Goal: Information Seeking & Learning: Learn about a topic

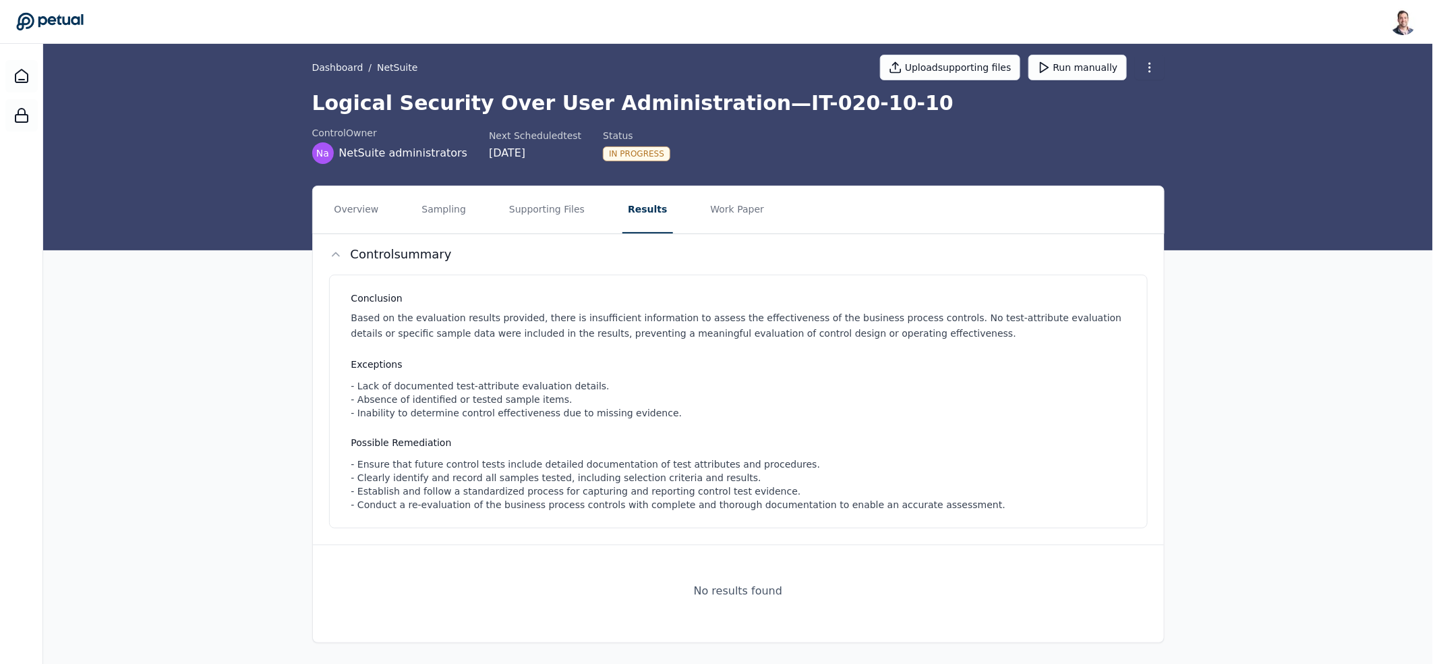
scroll to position [13, 0]
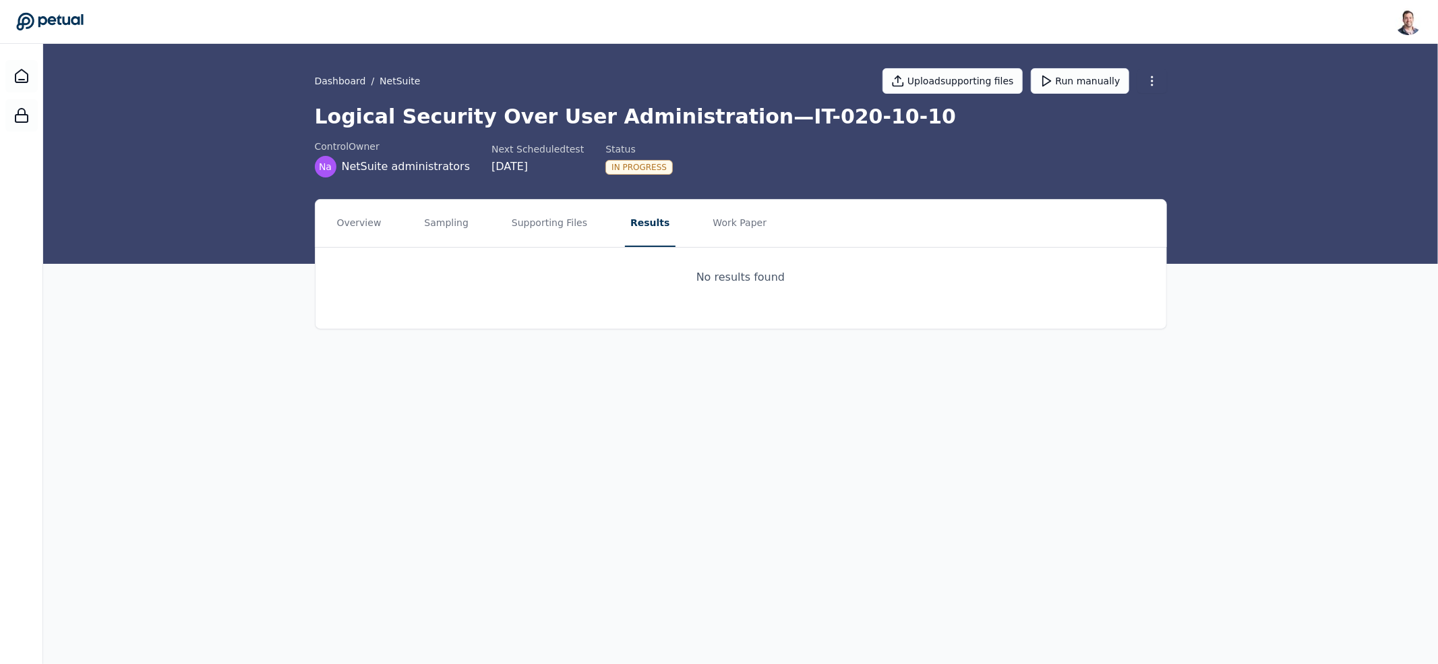
click at [81, 19] on icon at bounding box center [49, 21] width 67 height 19
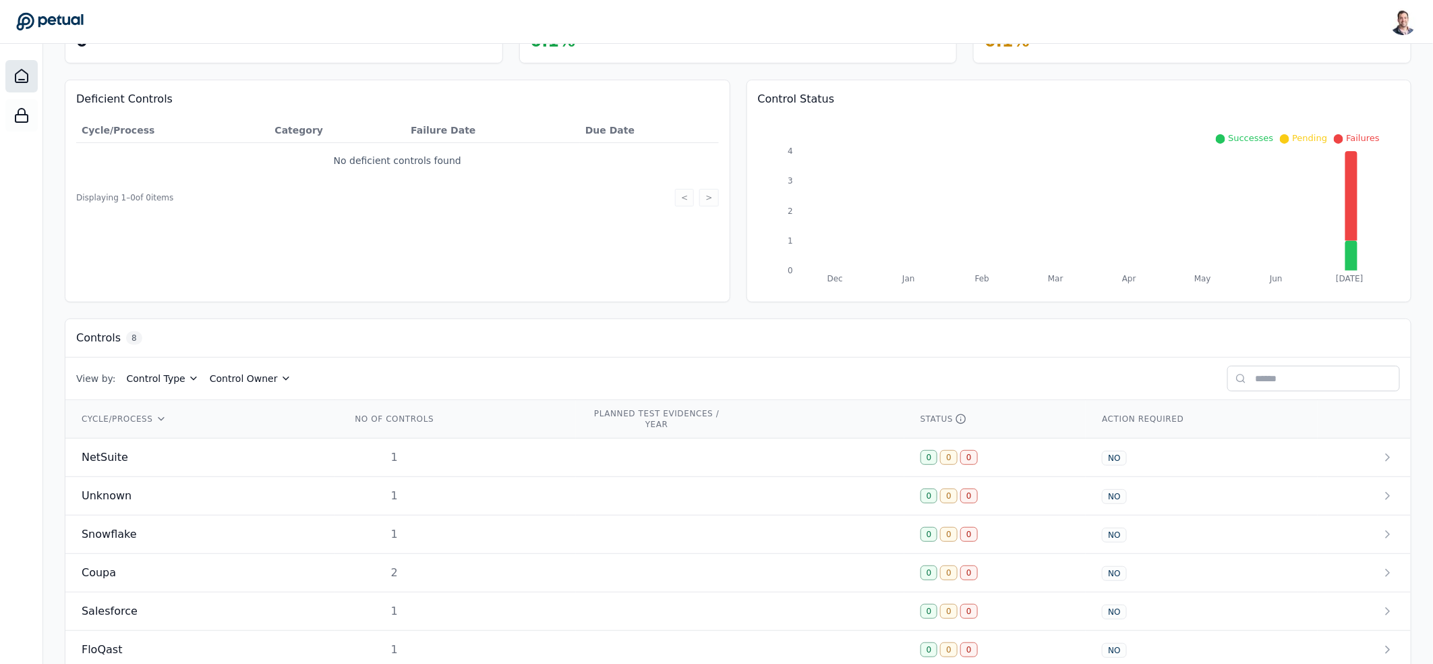
scroll to position [214, 0]
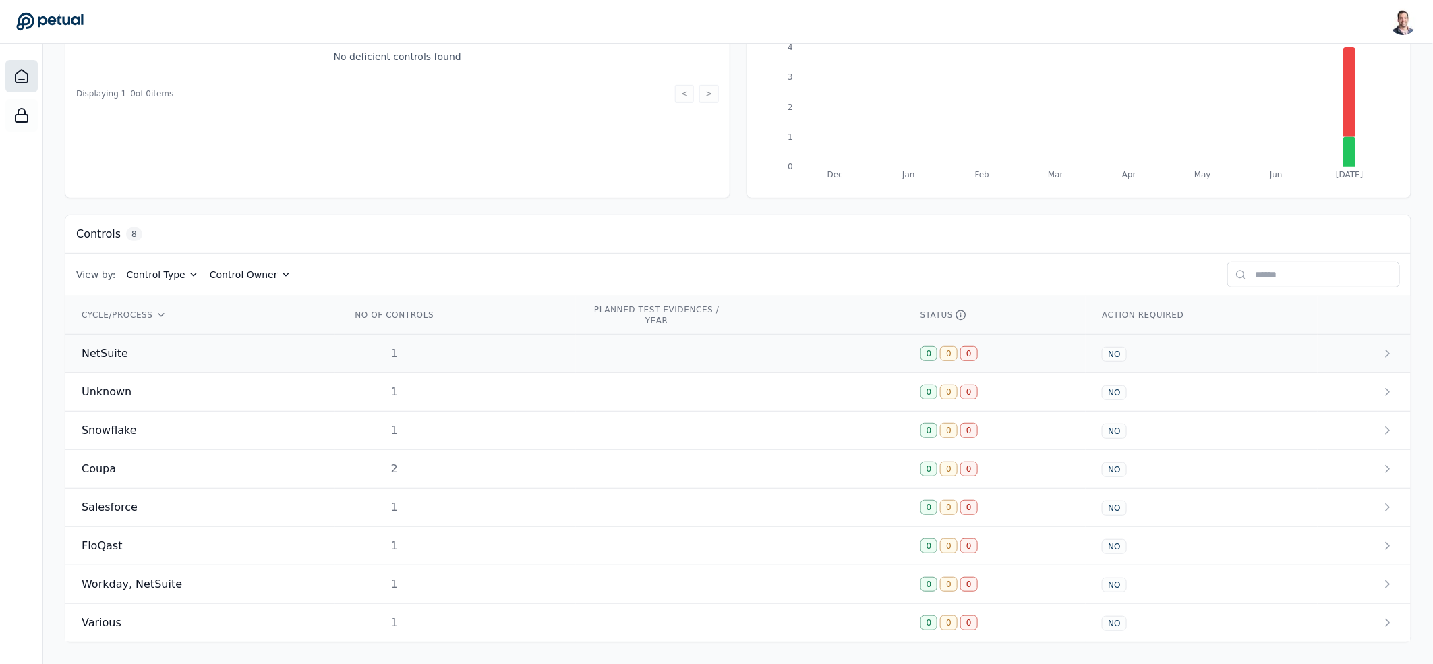
click at [255, 352] on div "NetSuite" at bounding box center [200, 353] width 237 height 16
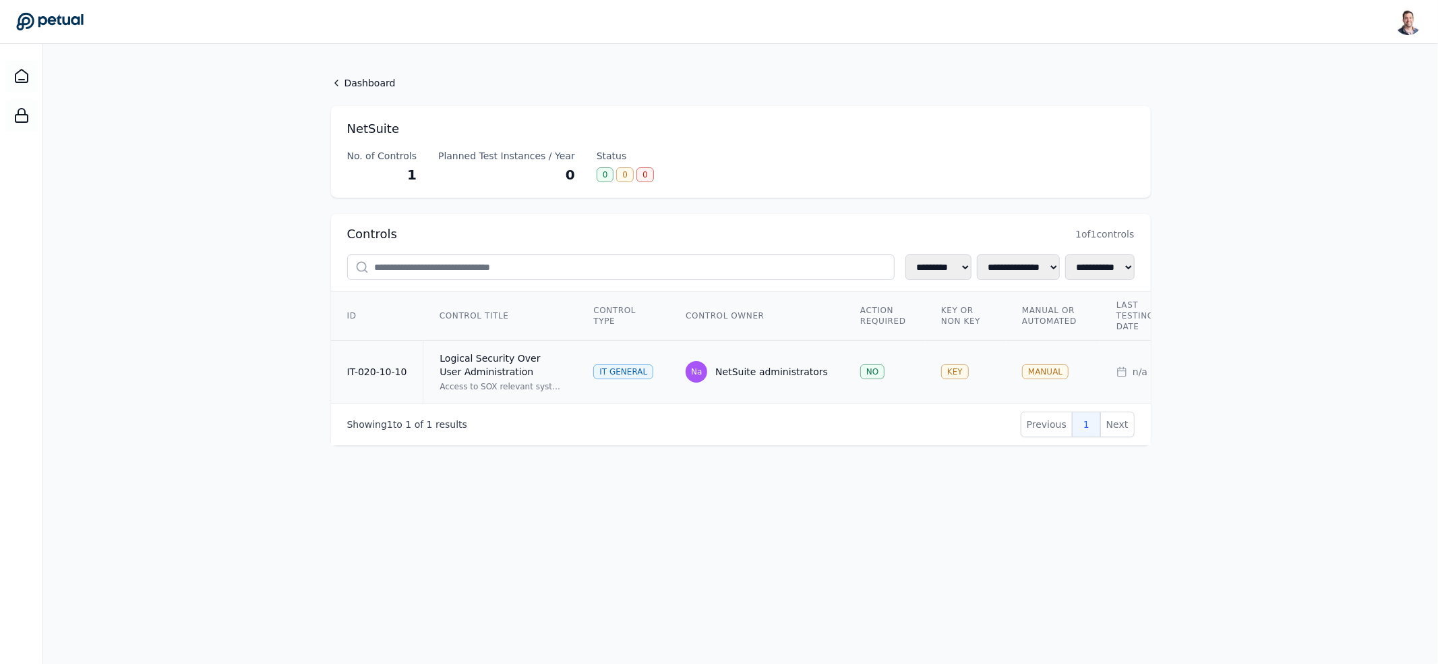
click at [505, 375] on div "Logical Security Over User Administration" at bounding box center [500, 364] width 121 height 27
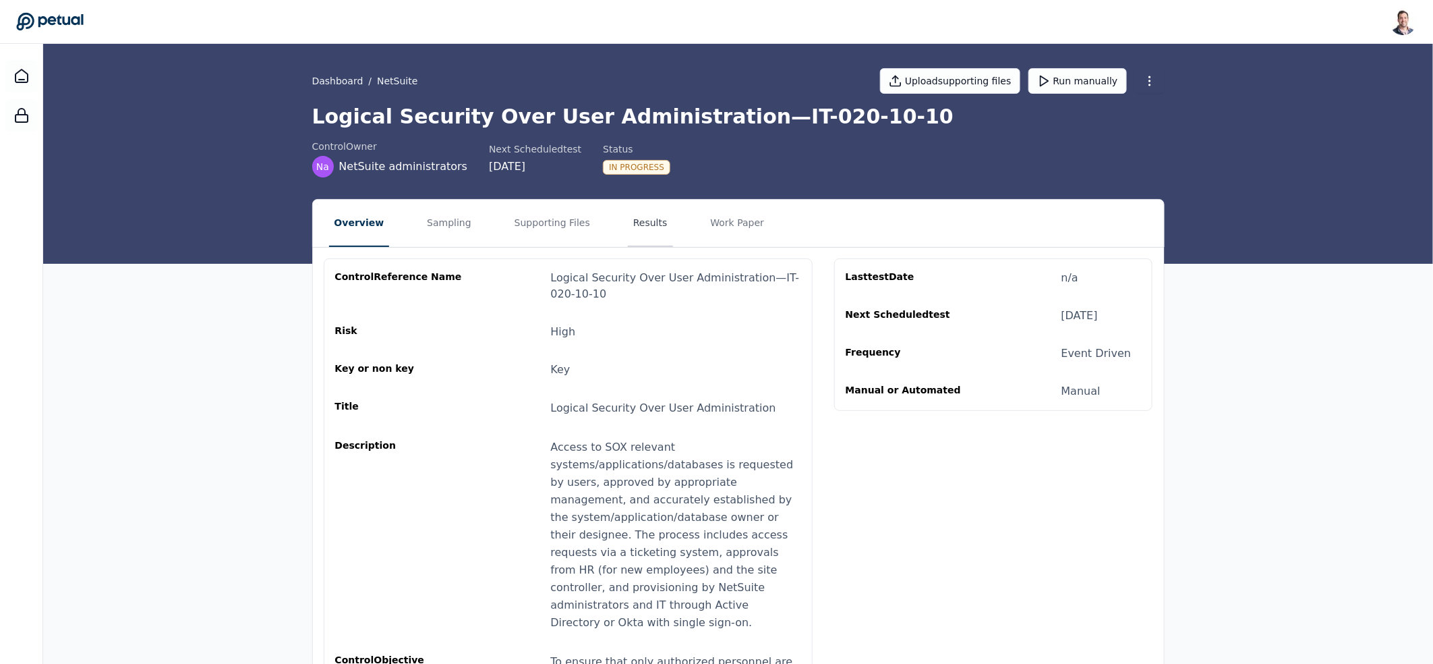
click at [636, 210] on button "Results" at bounding box center [650, 223] width 45 height 47
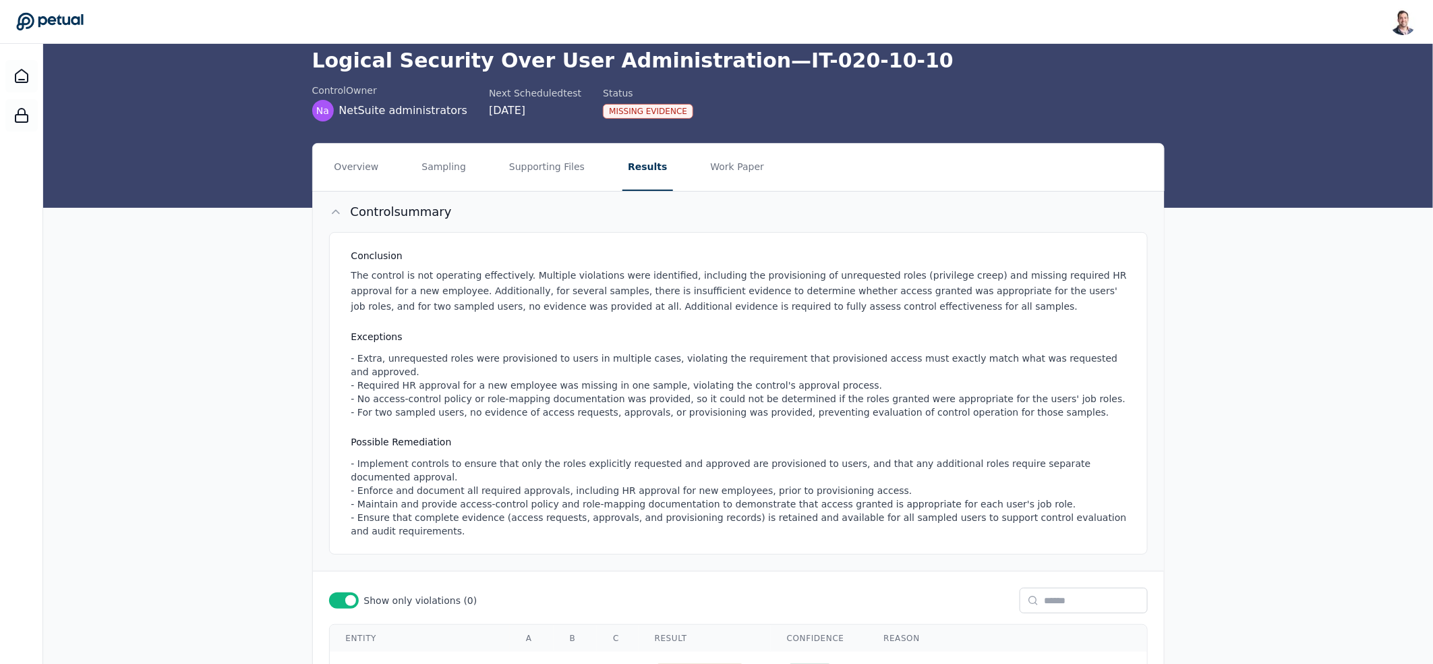
scroll to position [49, 0]
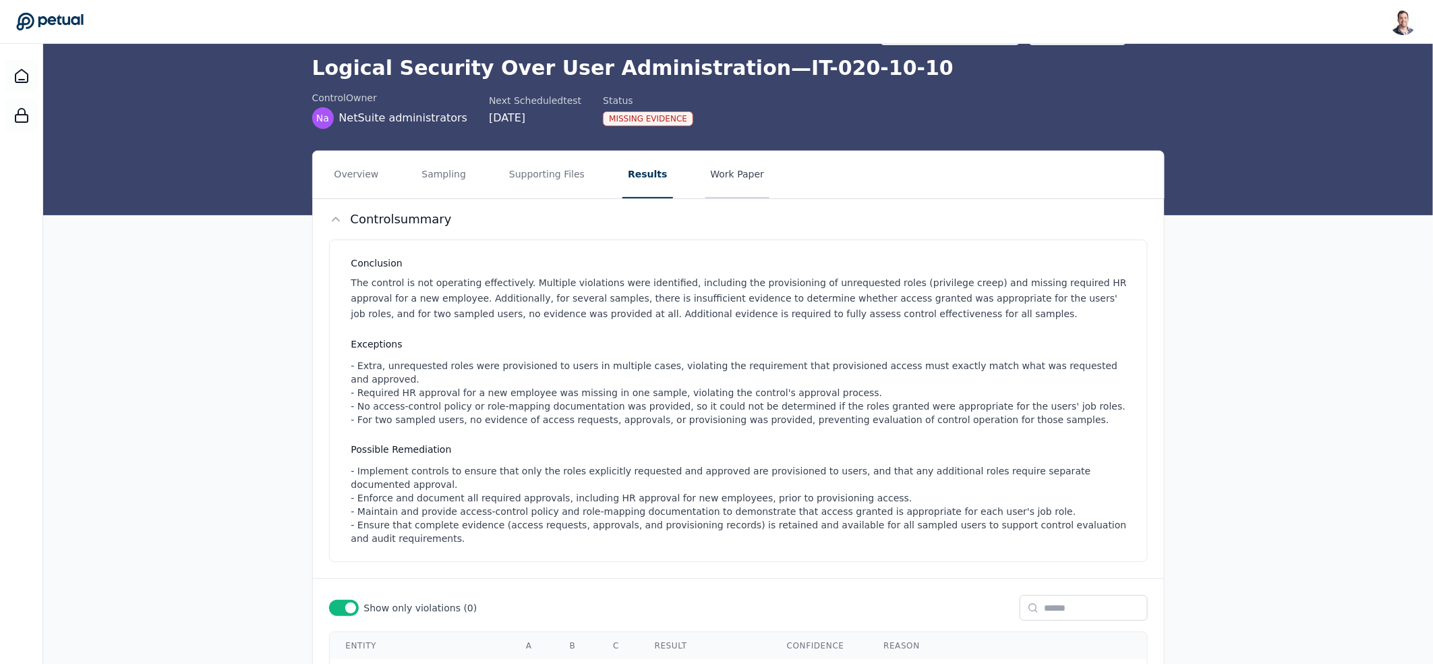
click at [715, 175] on button "Work Paper" at bounding box center [737, 174] width 65 height 47
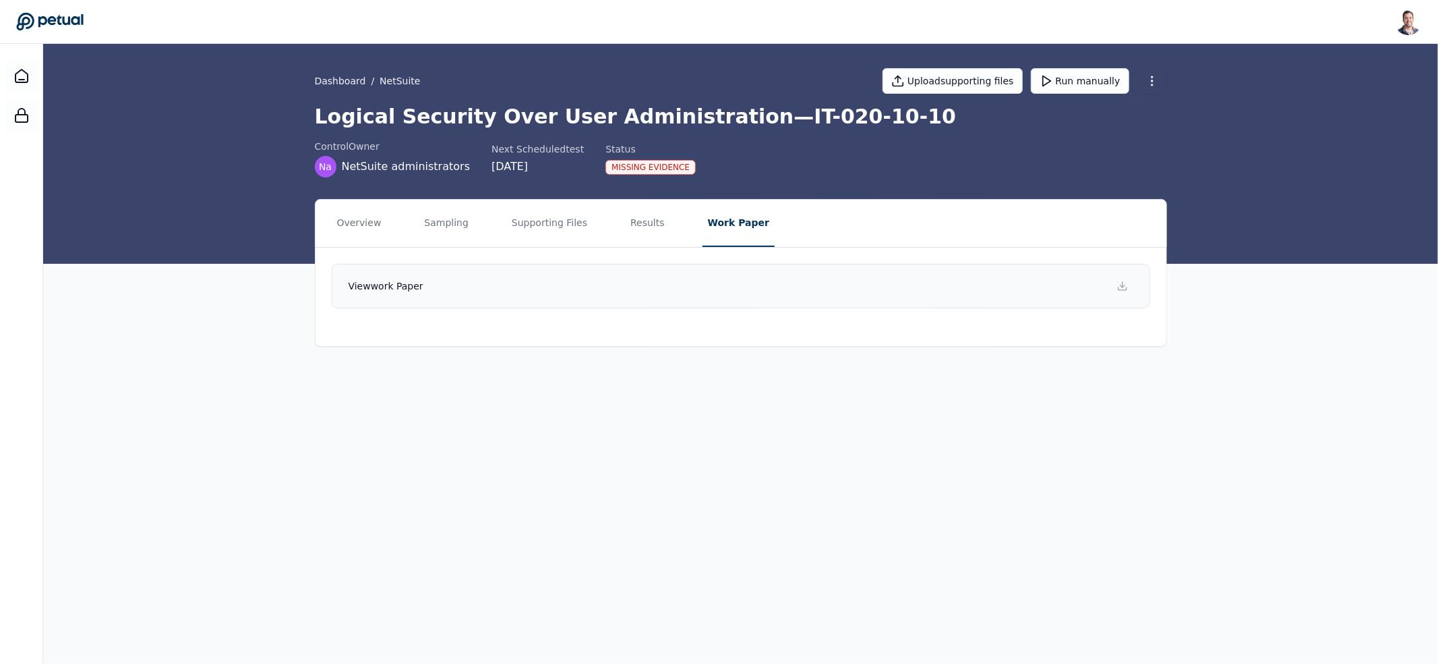
click at [750, 293] on link "View work paper" at bounding box center [741, 286] width 819 height 45
click at [643, 220] on button "Results" at bounding box center [647, 223] width 45 height 47
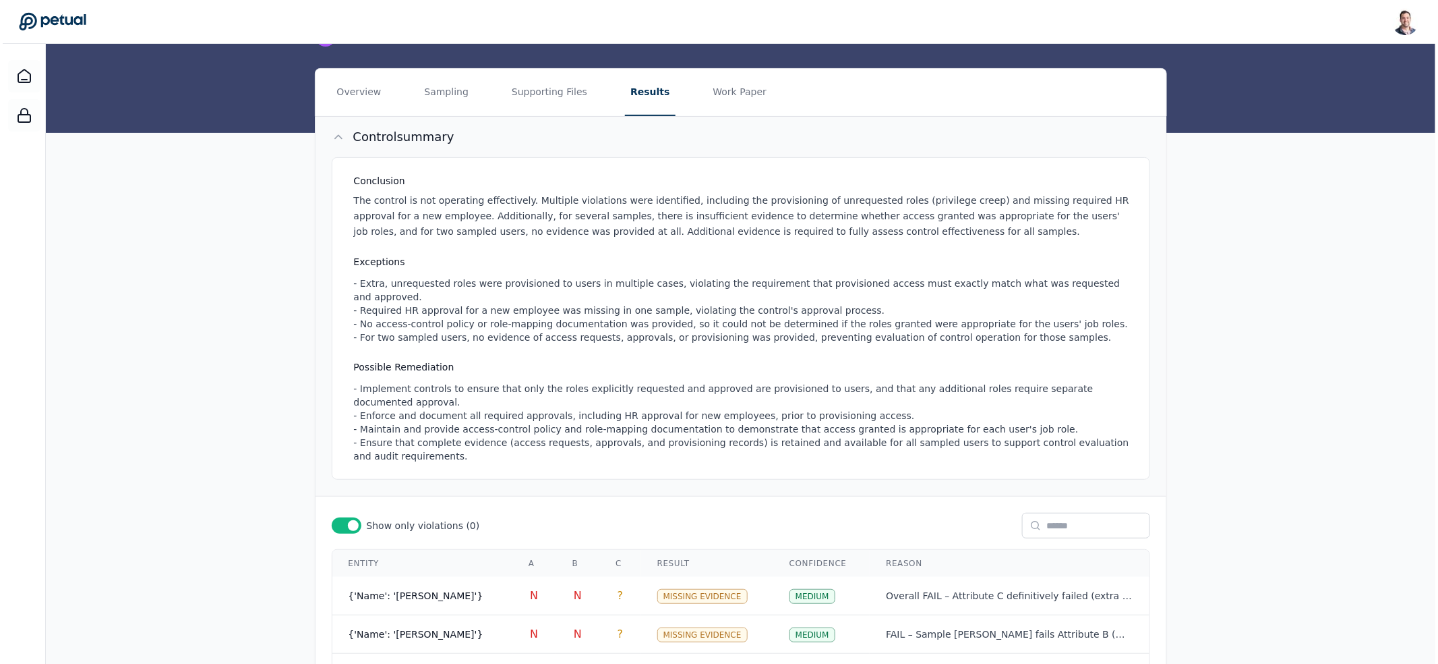
scroll to position [253, 0]
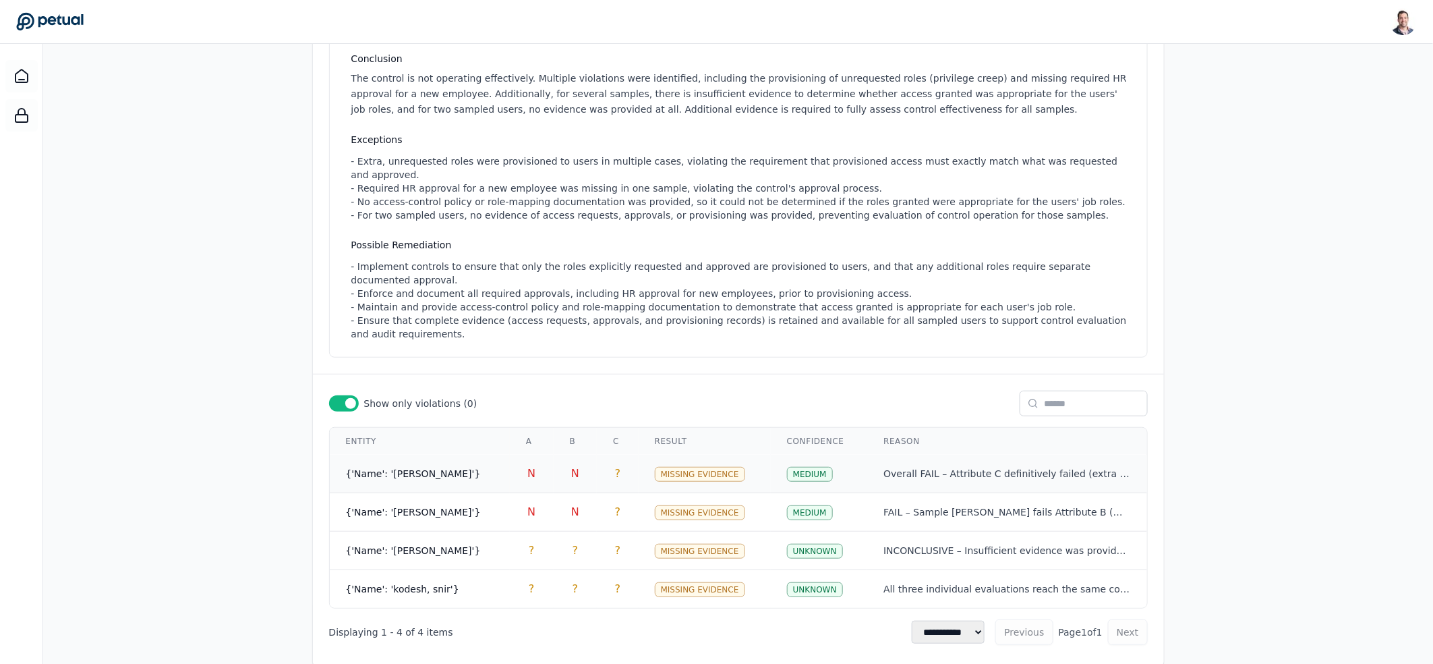
click at [900, 454] on td "Overall FAIL – Attribute C definitively failed (extra privilege). Attributes B …" at bounding box center [1006, 473] width 279 height 38
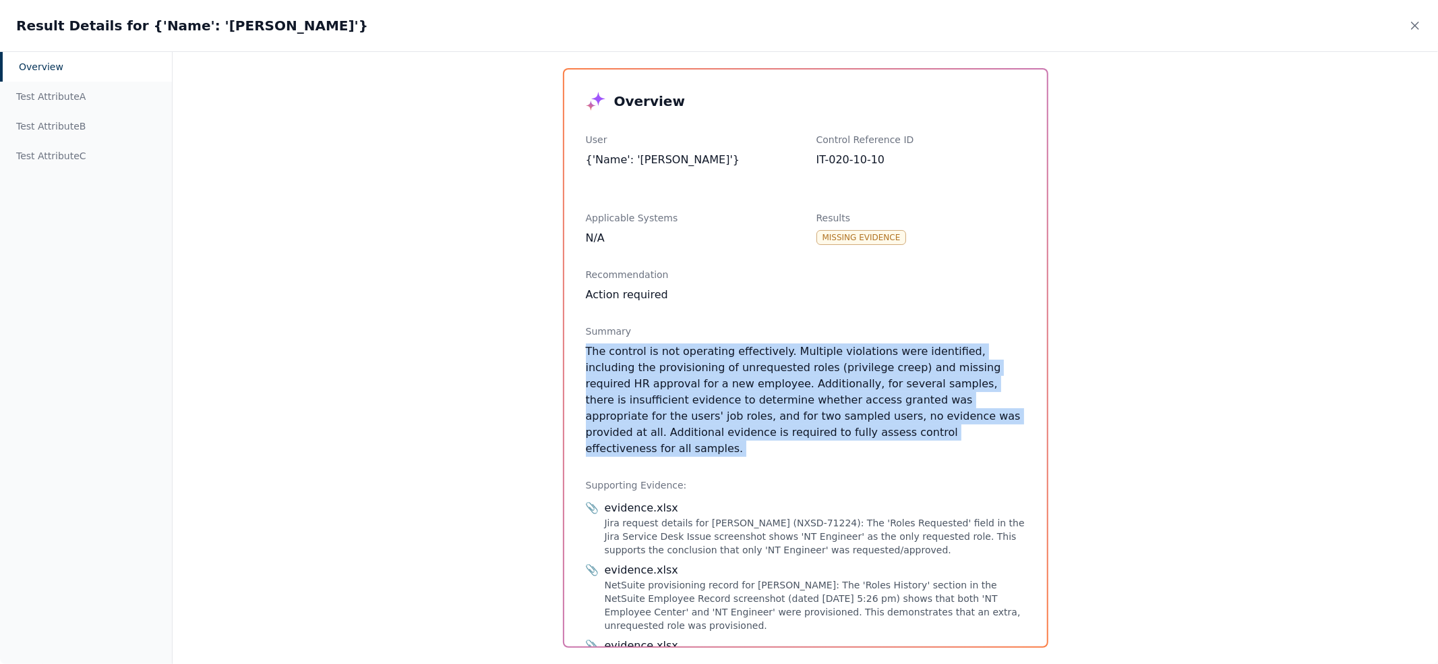
drag, startPoint x: 674, startPoint y: 339, endPoint x: 883, endPoint y: 442, distance: 233.1
click at [883, 442] on div "Overview User {'Name': '[PERSON_NAME]'} Control Reference ID IT-020-10-10 Appli…" at bounding box center [805, 357] width 483 height 577
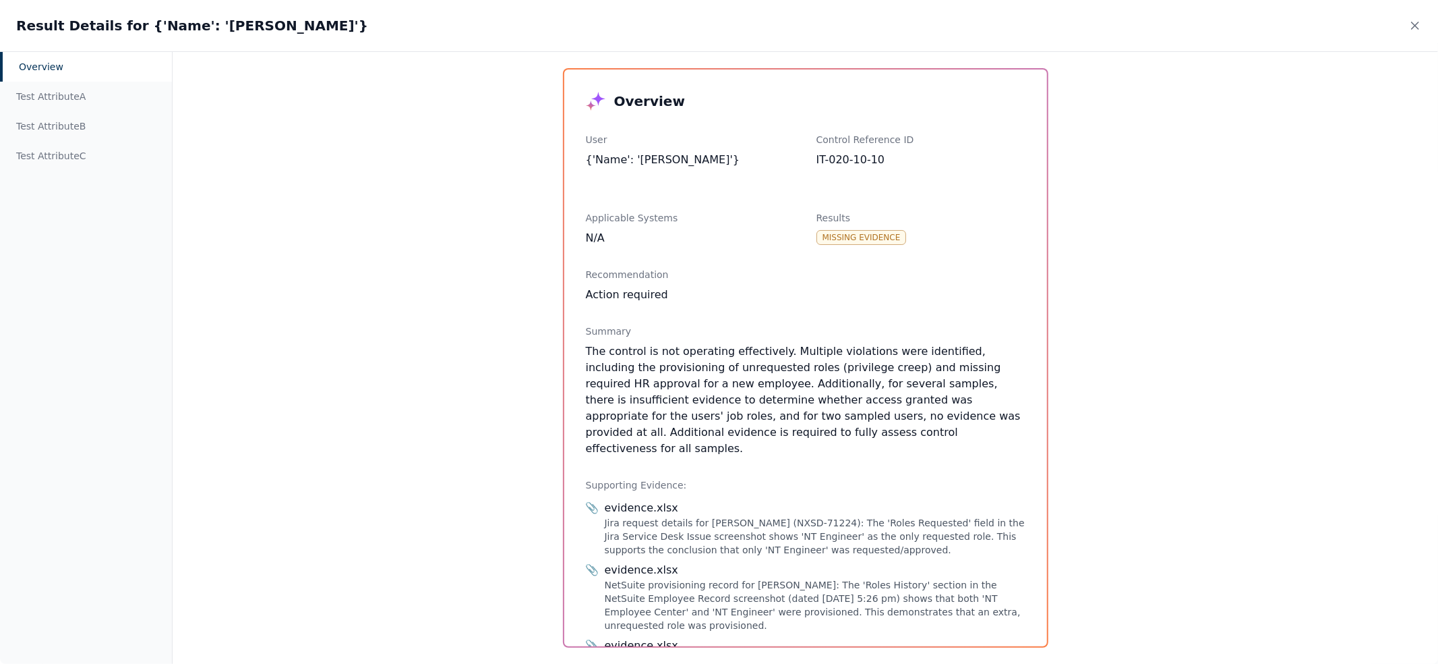
click at [836, 523] on div "Jira request details for [PERSON_NAME] (NXSD-71224): The 'Roles Requested' fiel…" at bounding box center [815, 536] width 421 height 40
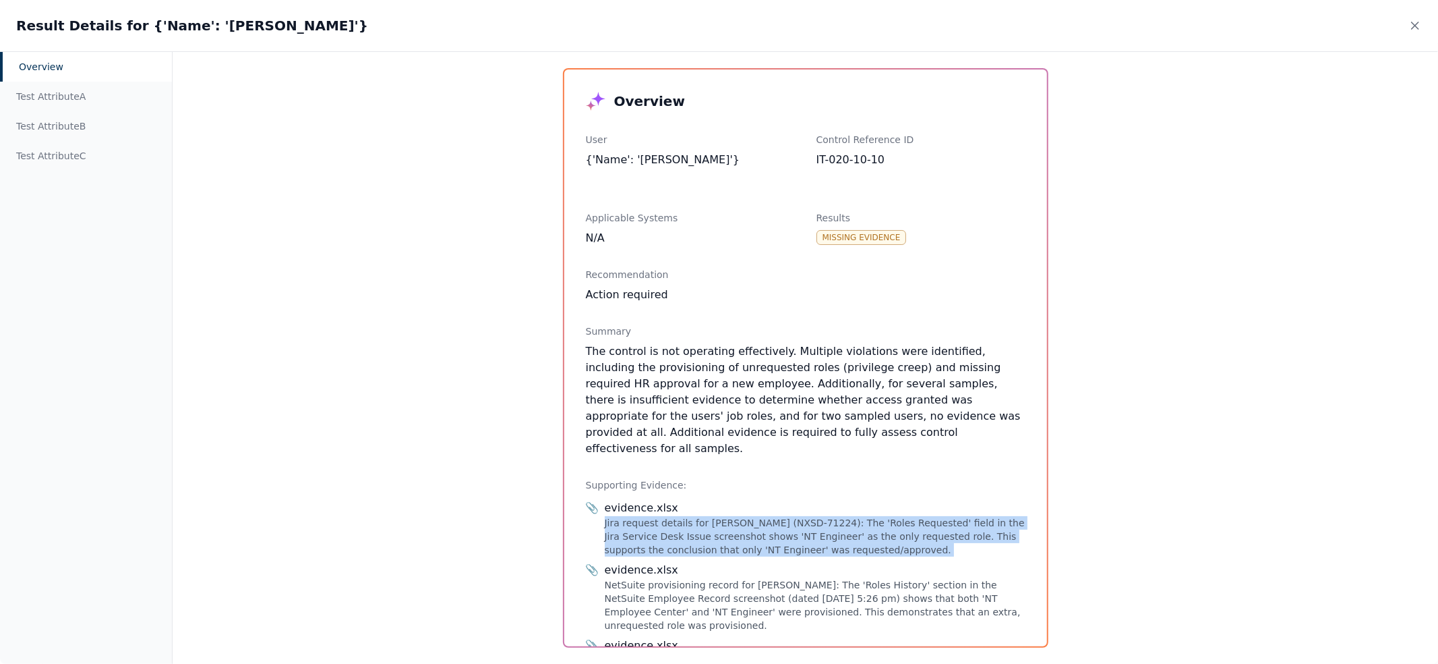
click at [836, 523] on div "Jira request details for [PERSON_NAME] (NXSD-71224): The 'Roles Requested' fiel…" at bounding box center [815, 536] width 421 height 40
drag, startPoint x: 741, startPoint y: 517, endPoint x: 926, endPoint y: 538, distance: 185.9
click at [924, 538] on div "Jira request details for [PERSON_NAME] (NXSD-71224): The 'Roles Requested' fiel…" at bounding box center [815, 536] width 421 height 40
click at [926, 538] on div "Jira request details for [PERSON_NAME] (NXSD-71224): The 'Roles Requested' fiel…" at bounding box center [815, 536] width 421 height 40
drag, startPoint x: 906, startPoint y: 533, endPoint x: 586, endPoint y: 502, distance: 321.8
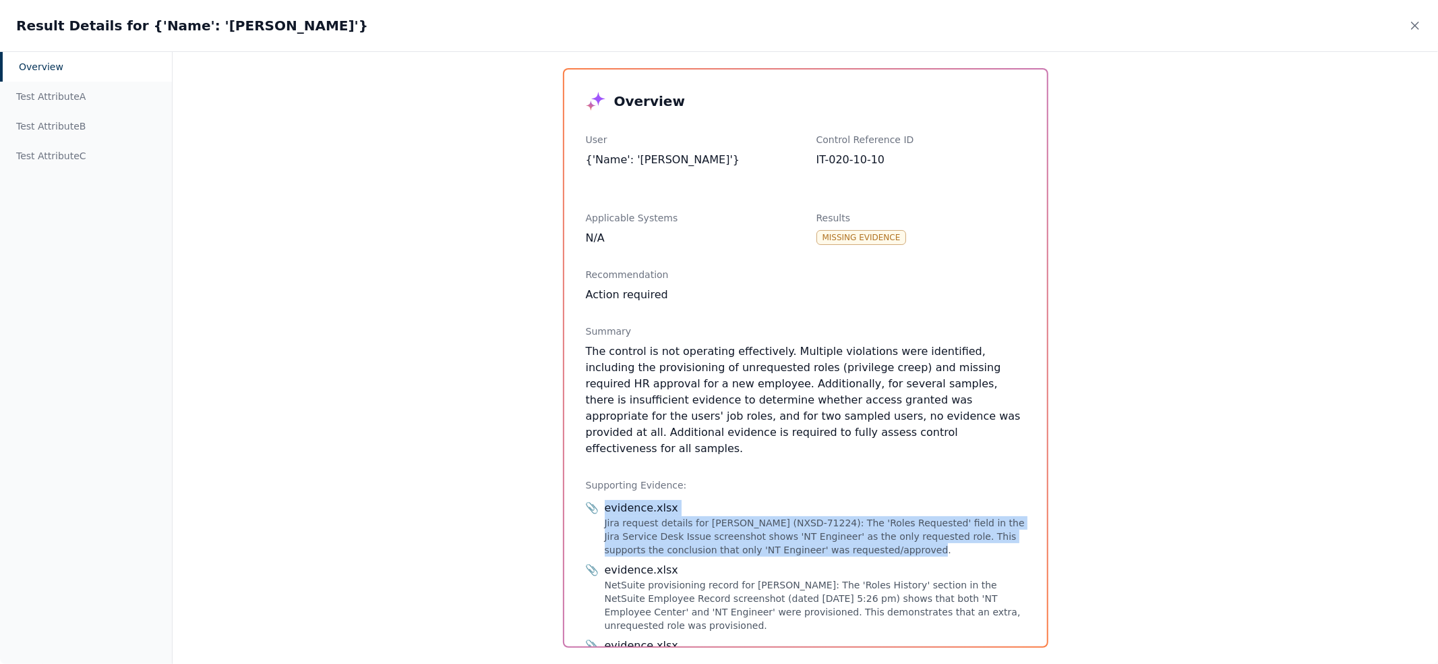
click at [587, 502] on div "📎 evidence.xlsx Jira request details for [PERSON_NAME] (NXSD-71224): The 'Roles…" at bounding box center [806, 528] width 440 height 57
click at [618, 500] on div "evidence.xlsx" at bounding box center [815, 508] width 421 height 16
drag, startPoint x: 866, startPoint y: 499, endPoint x: 960, endPoint y: 527, distance: 98.6
click at [962, 526] on div "evidence.xlsx Jira request details for [PERSON_NAME] (NXSD-71224): The 'Roles R…" at bounding box center [815, 528] width 421 height 57
drag, startPoint x: 951, startPoint y: 532, endPoint x: 800, endPoint y: 497, distance: 155.1
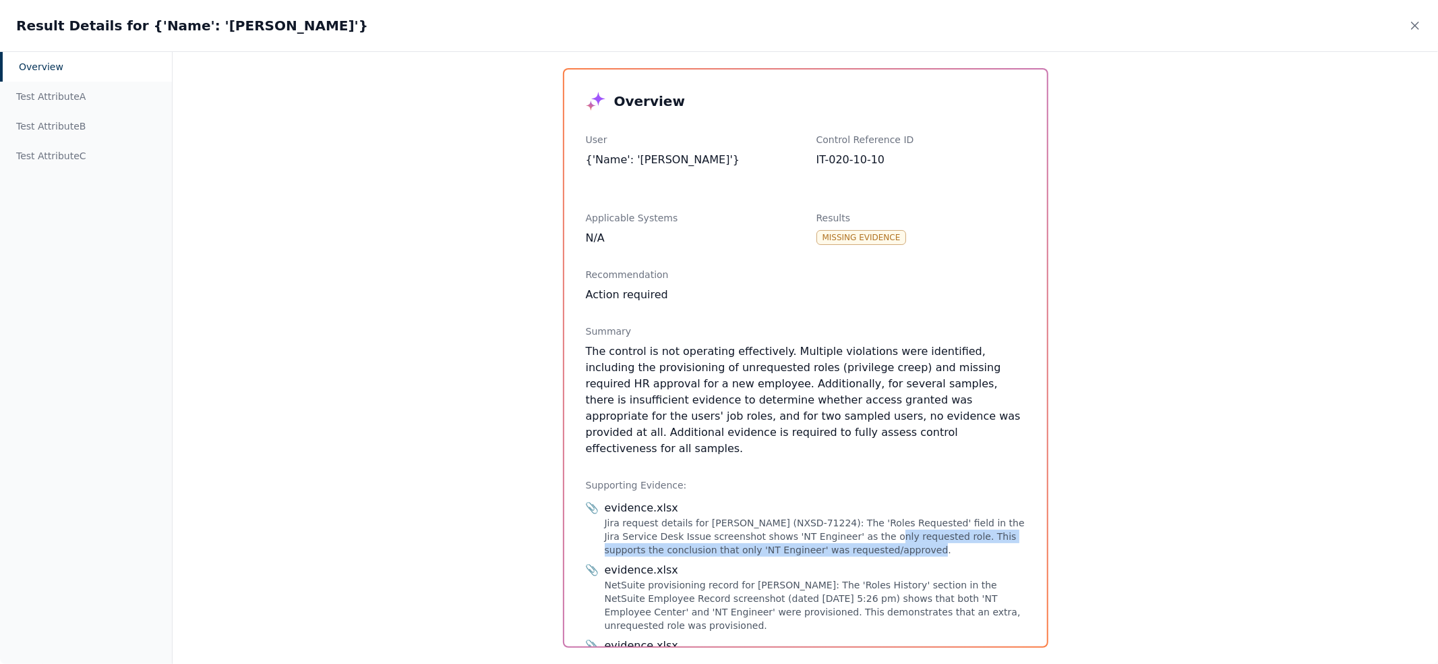
click at [837, 516] on div "Jira request details for [PERSON_NAME] (NXSD-71224): The 'Roles Requested' fiel…" at bounding box center [815, 536] width 421 height 40
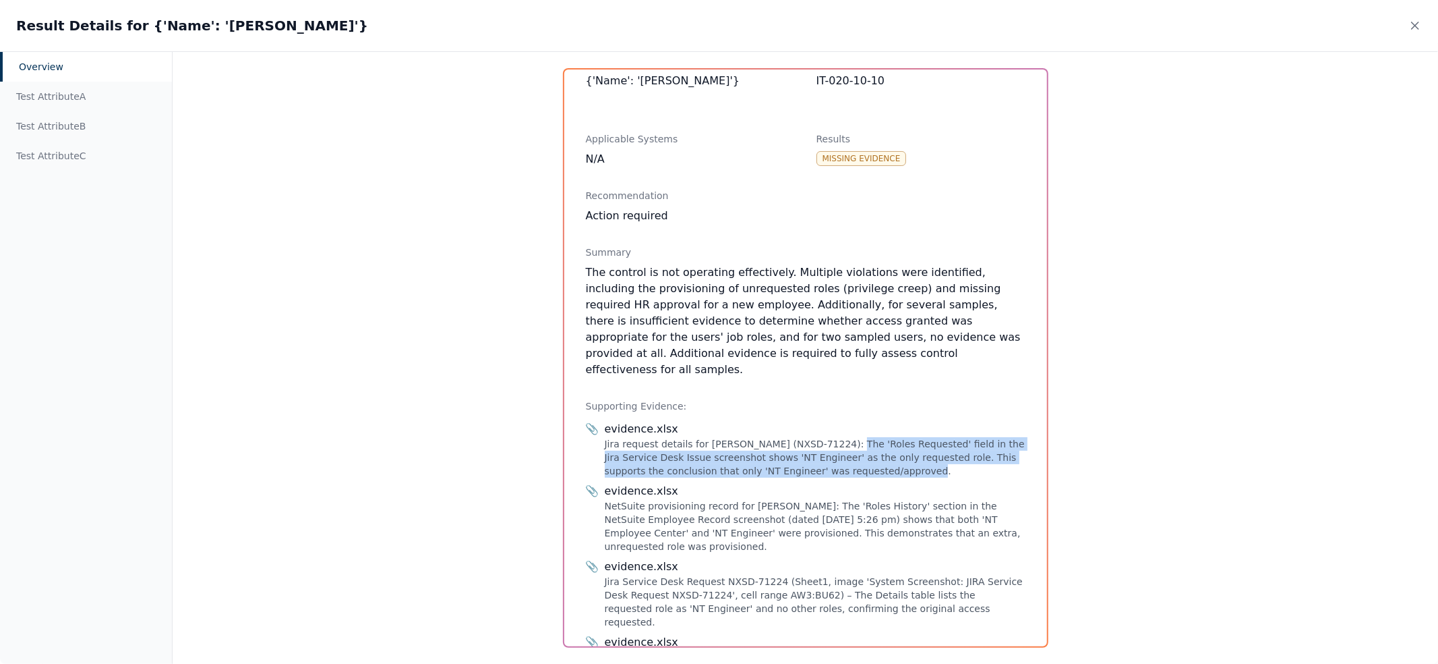
scroll to position [102, 0]
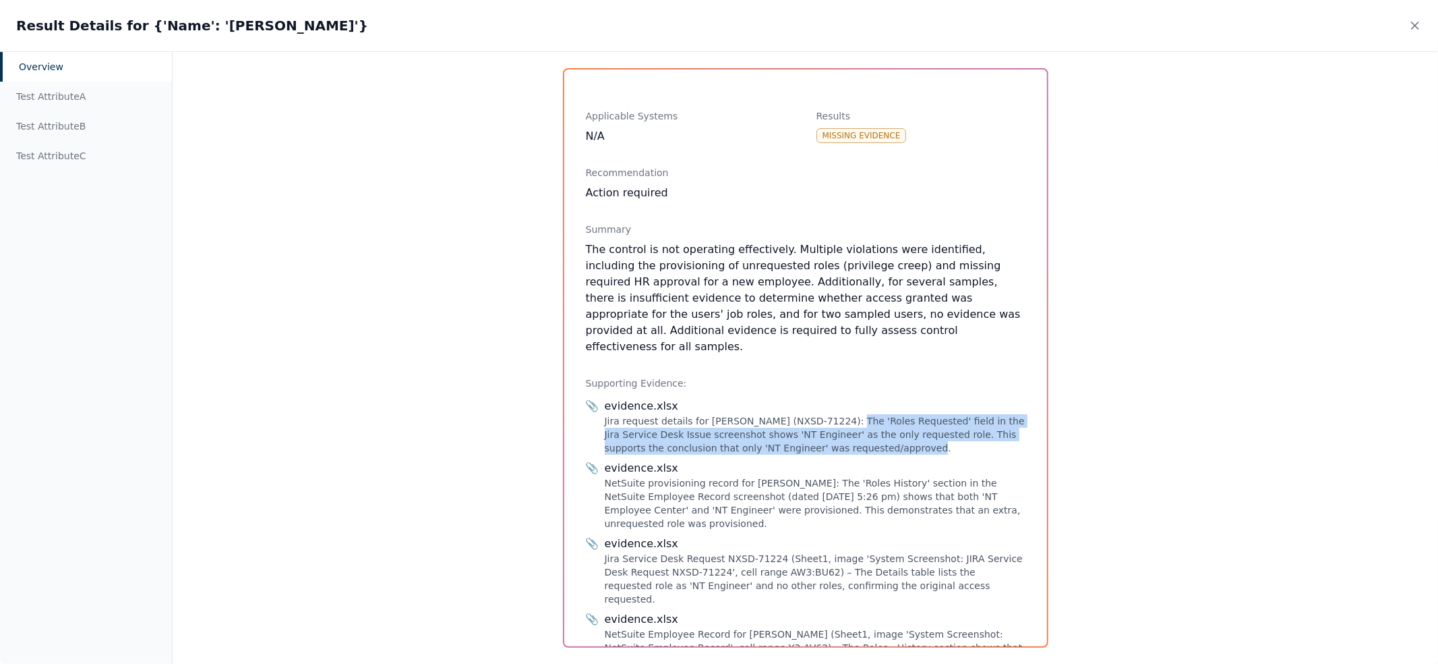
drag, startPoint x: 704, startPoint y: 503, endPoint x: 667, endPoint y: 470, distance: 49.7
click at [672, 479] on div "NetSuite provisioning record for [PERSON_NAME]: The 'Roles History' section in …" at bounding box center [815, 503] width 421 height 54
drag, startPoint x: 672, startPoint y: 463, endPoint x: 749, endPoint y: 510, distance: 90.4
click at [748, 509] on div "NetSuite provisioning record for [PERSON_NAME]: The 'Roles History' section in …" at bounding box center [815, 503] width 421 height 54
